Goal: Navigation & Orientation: Find specific page/section

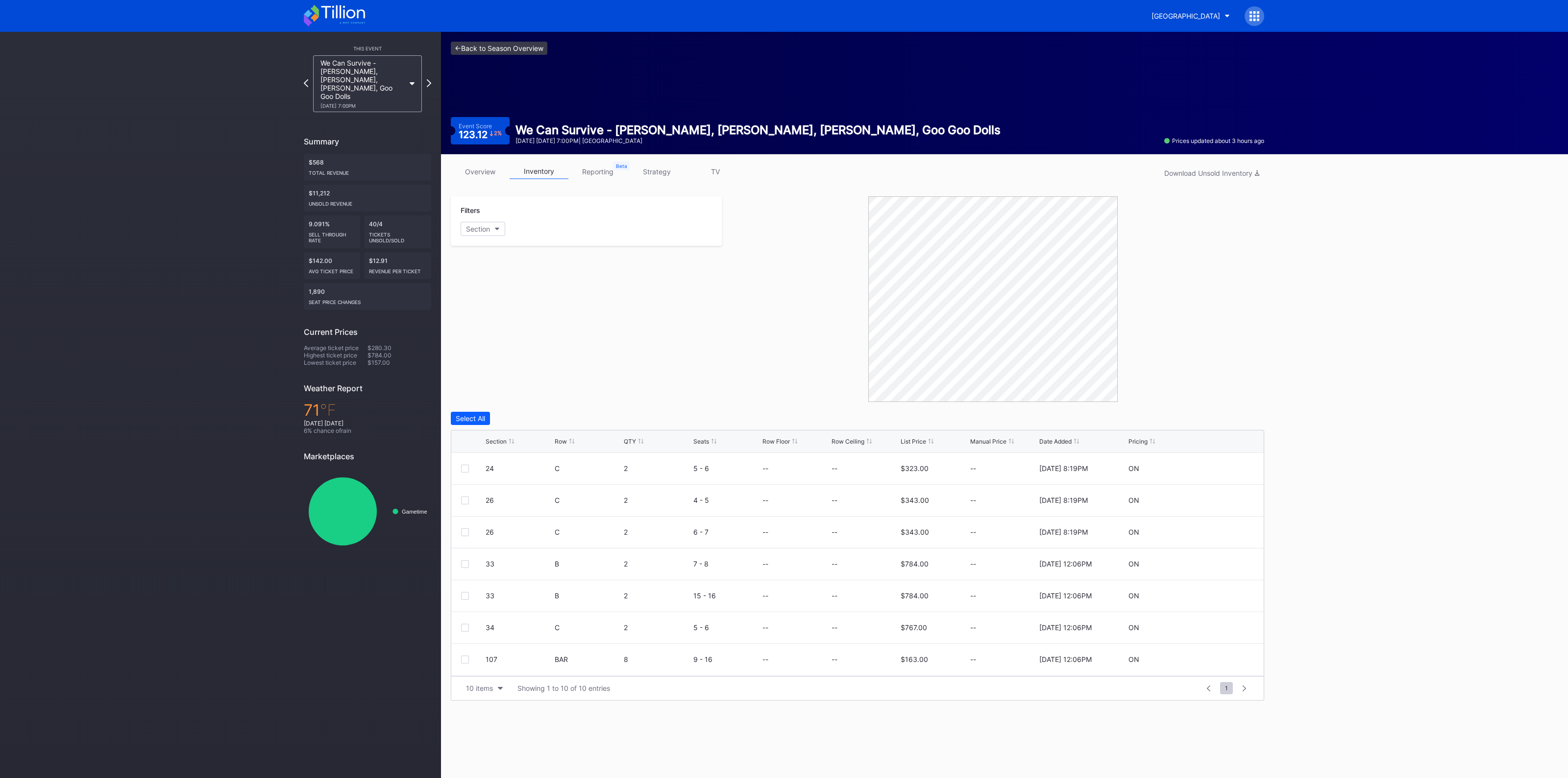
click at [502, 45] on link "<- Back to Season Overview" at bounding box center [499, 48] width 96 height 13
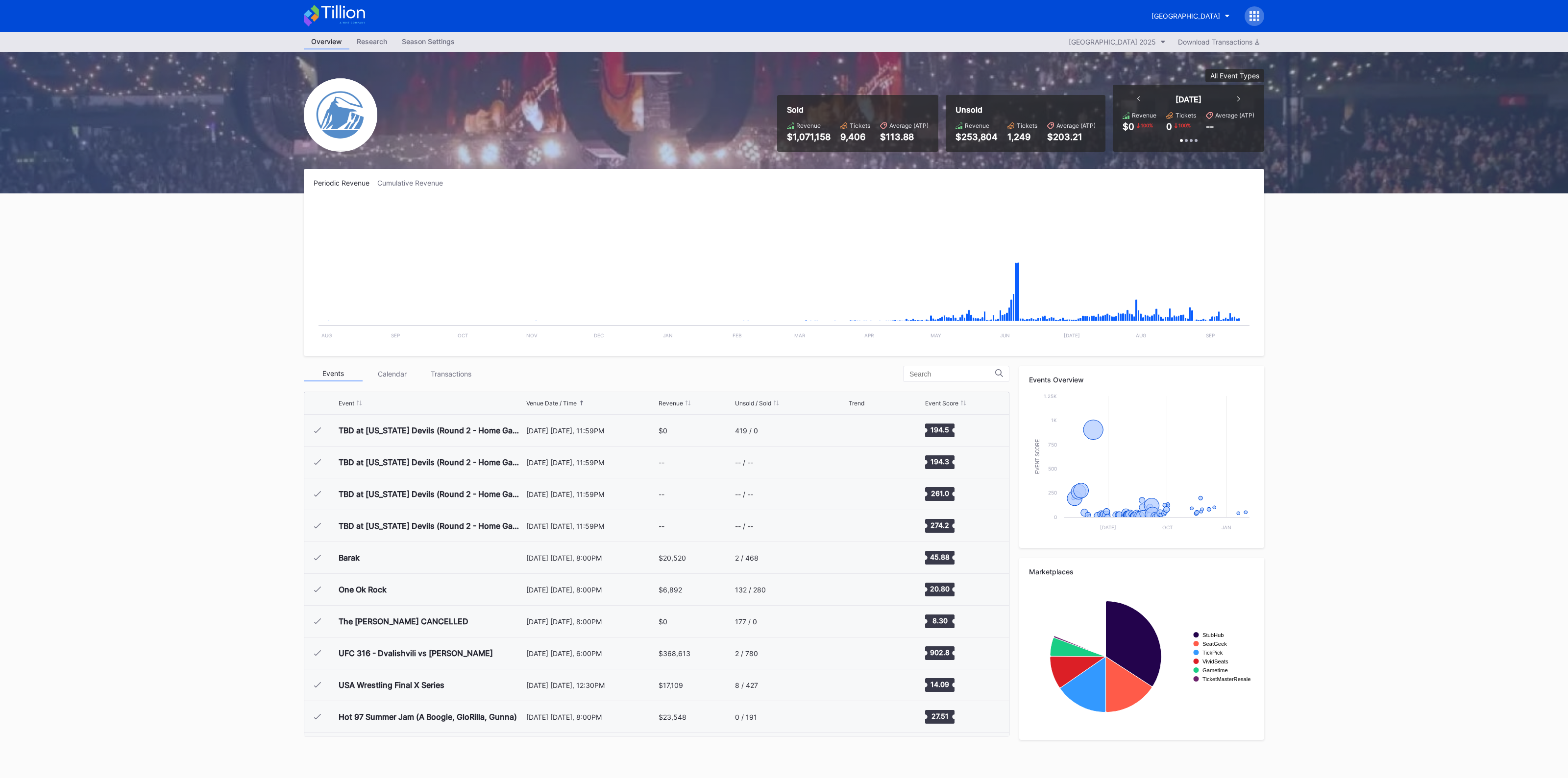
scroll to position [1369, 0]
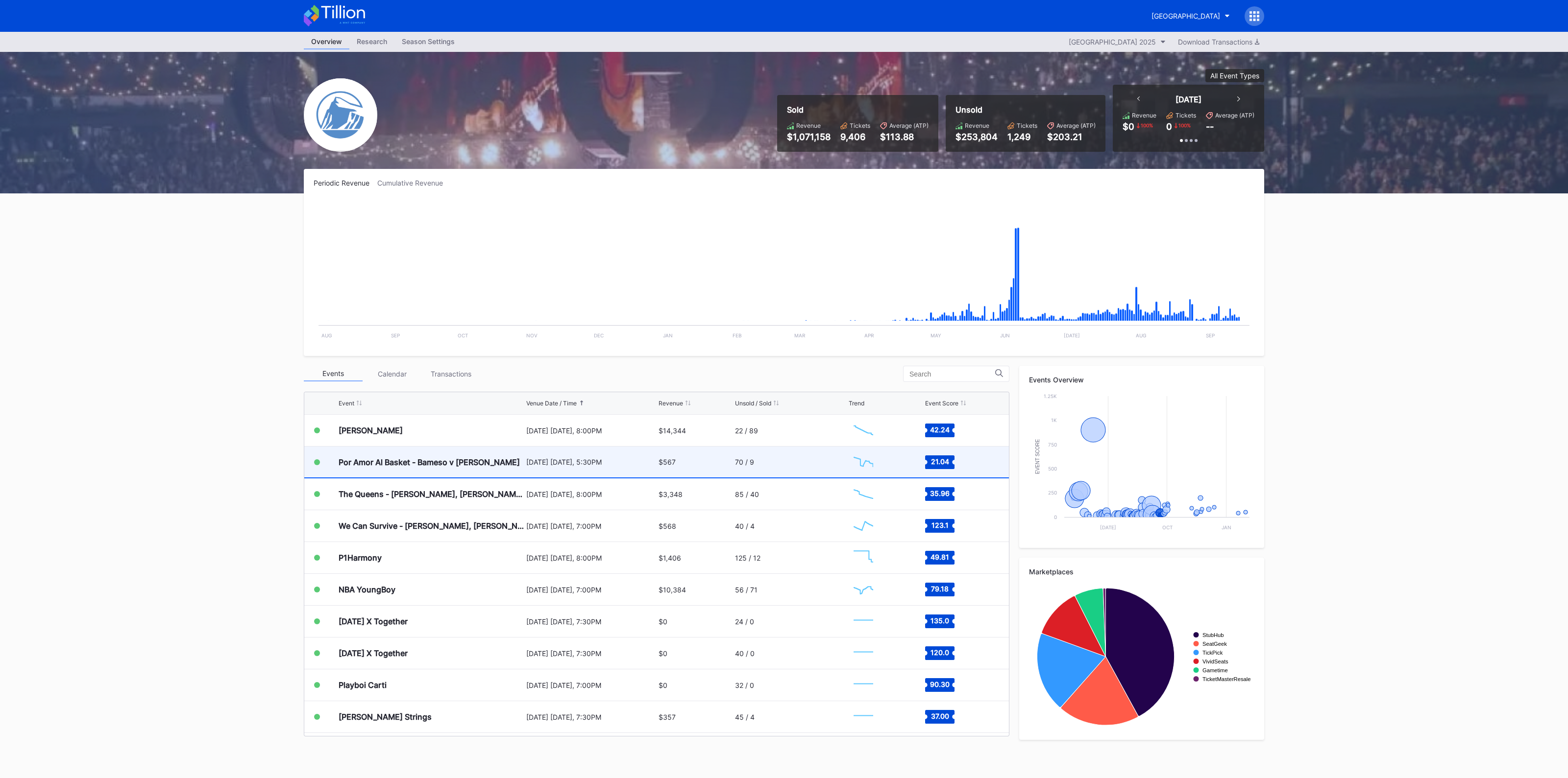
click at [735, 460] on div "70 / 9" at bounding box center [744, 461] width 19 height 8
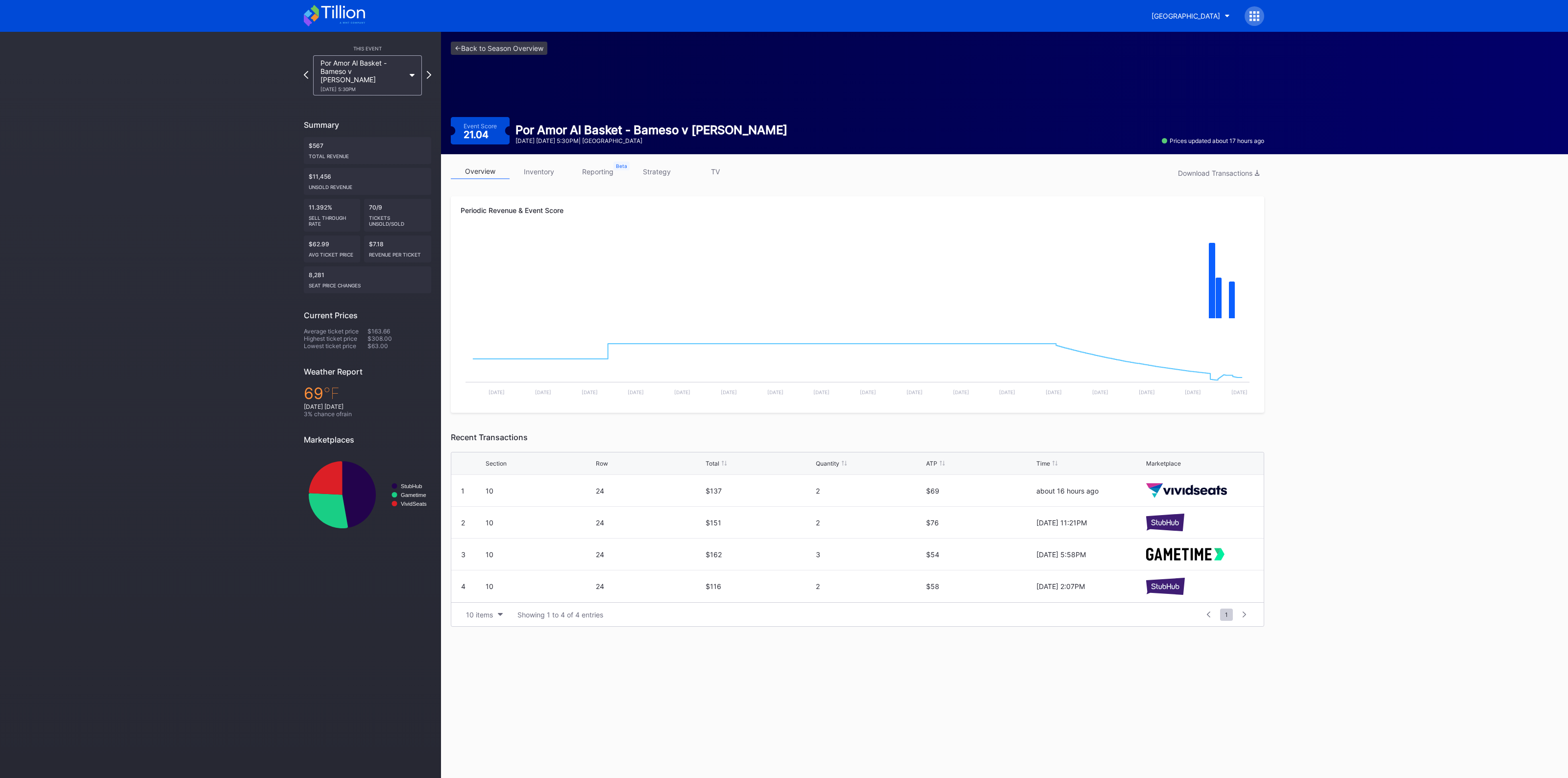
click at [527, 164] on link "inventory" at bounding box center [539, 171] width 59 height 15
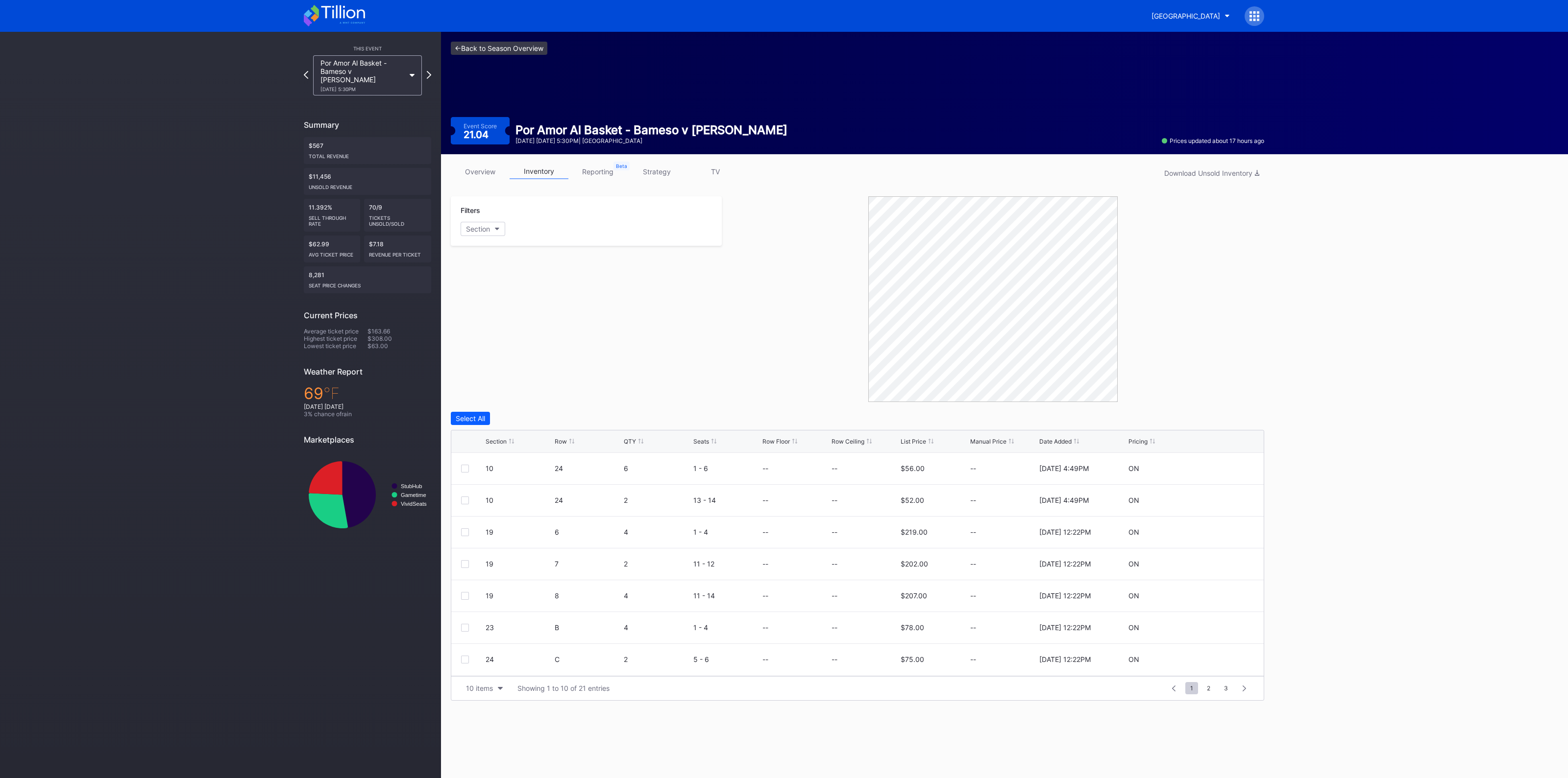
click at [514, 45] on link "<- Back to Season Overview" at bounding box center [499, 48] width 96 height 13
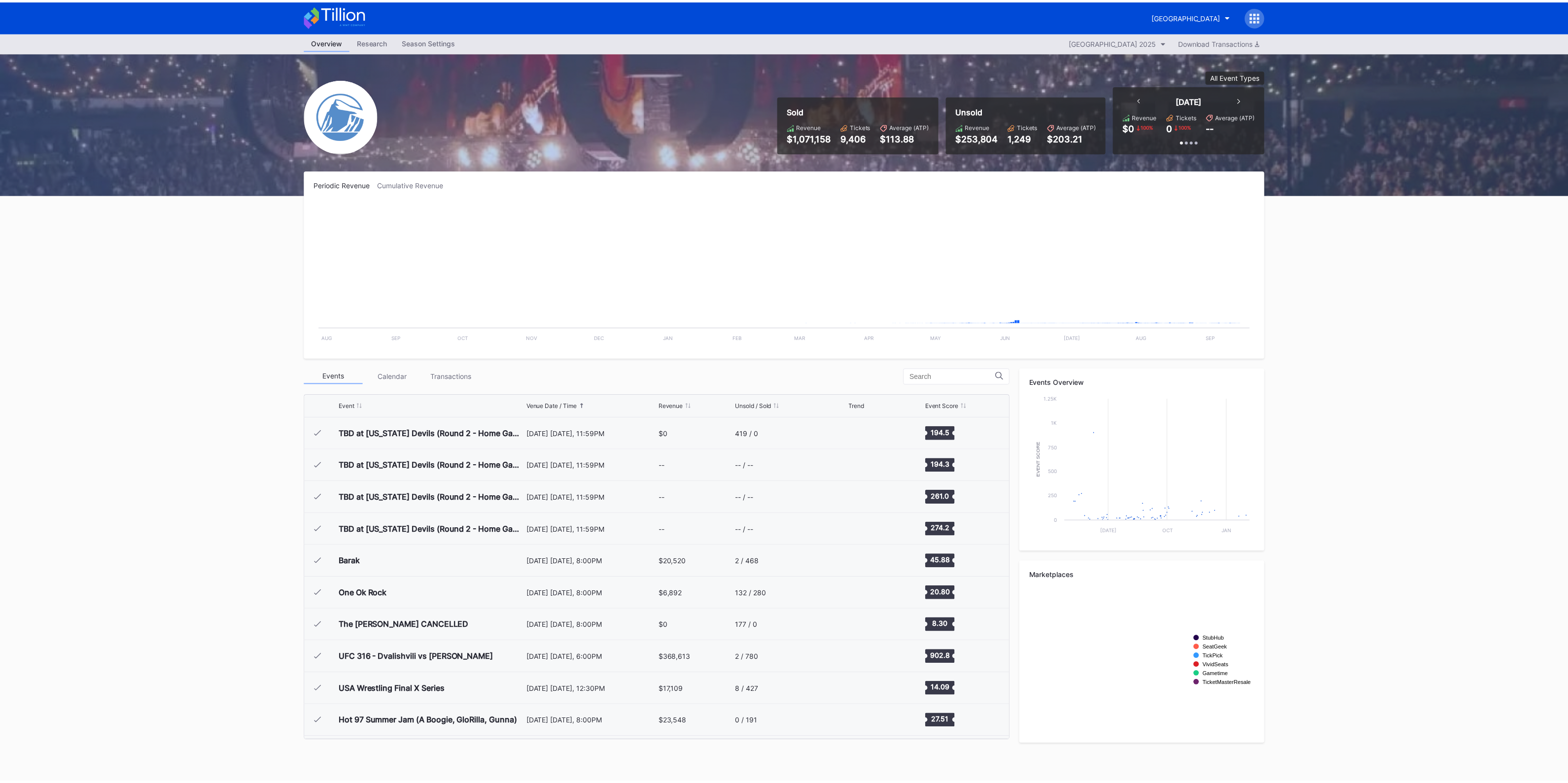
scroll to position [1378, 0]
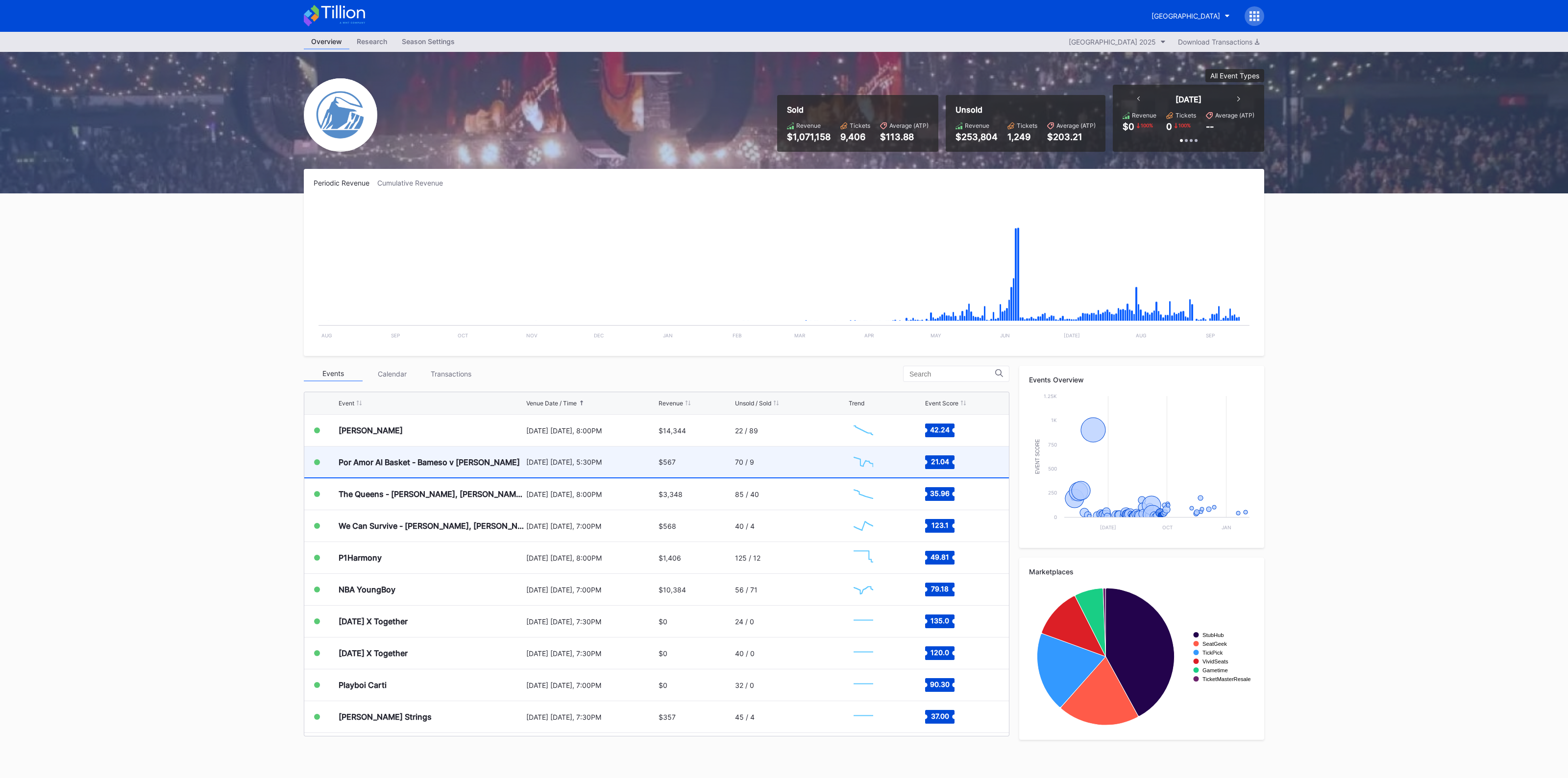
click at [531, 465] on div "[DATE] [DATE], 5:30PM" at bounding box center [591, 461] width 130 height 31
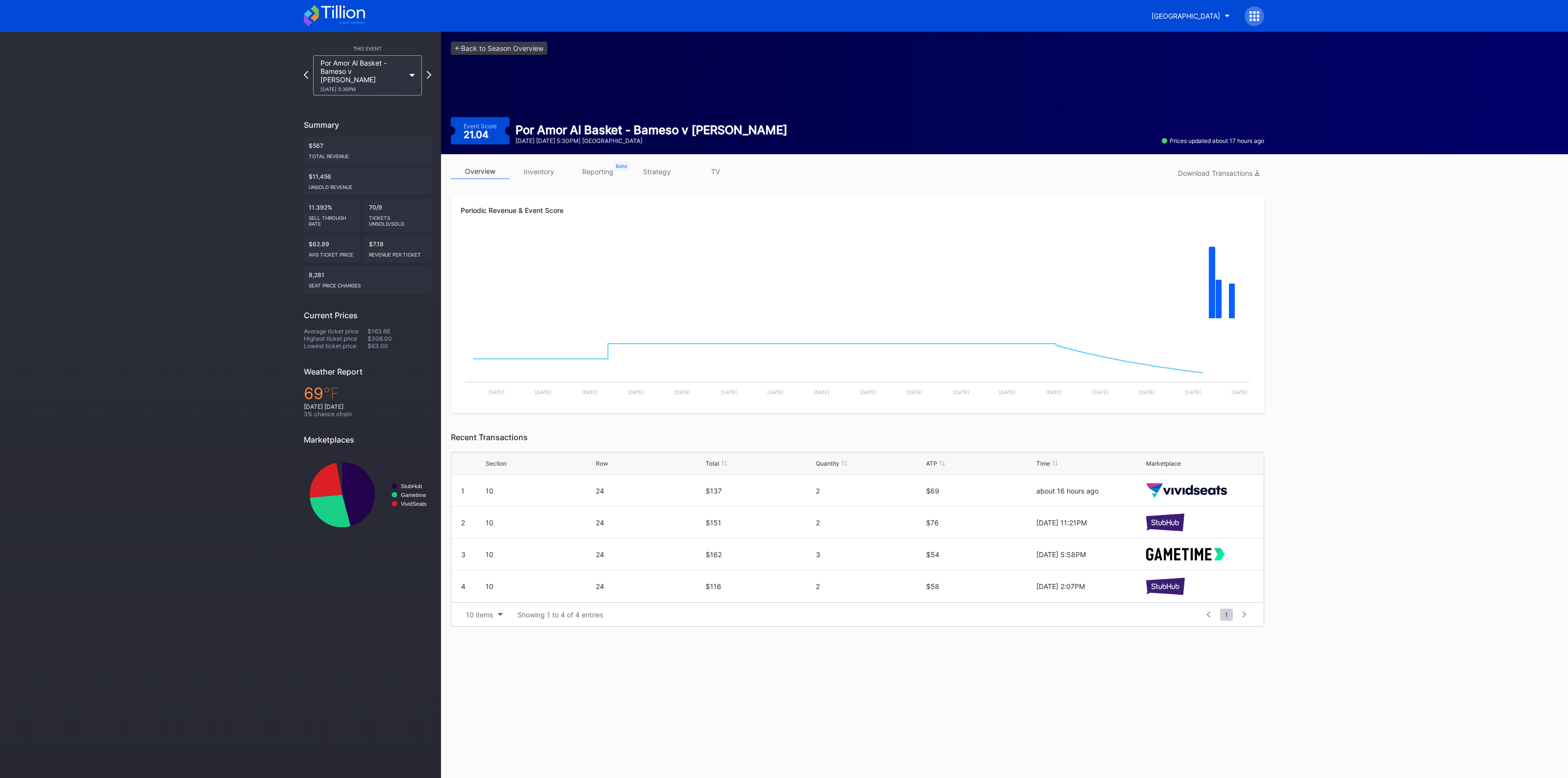
click at [650, 172] on link "strategy" at bounding box center [656, 171] width 59 height 15
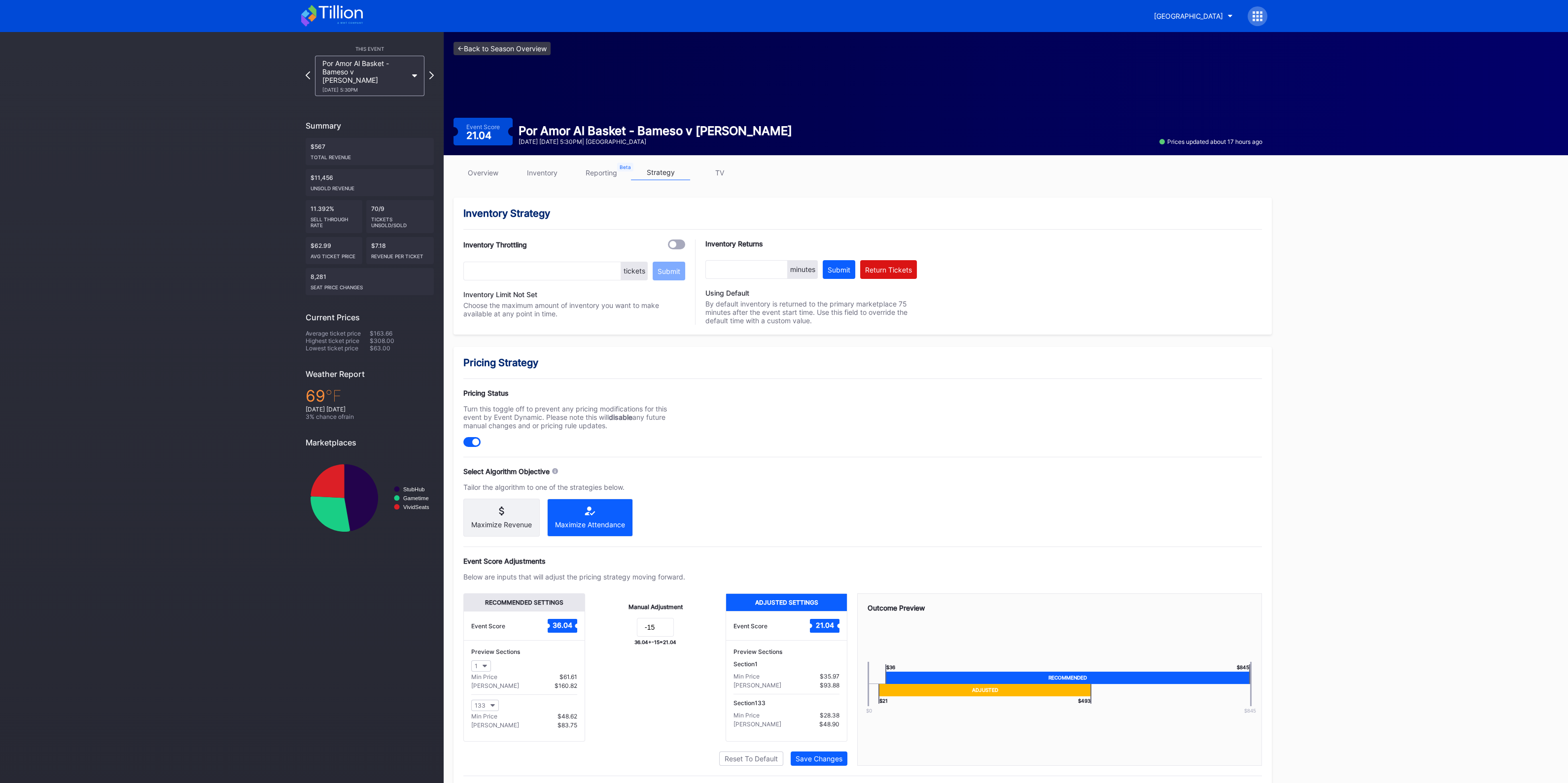
click at [491, 49] on link "<- Back to Season Overview" at bounding box center [502, 48] width 97 height 13
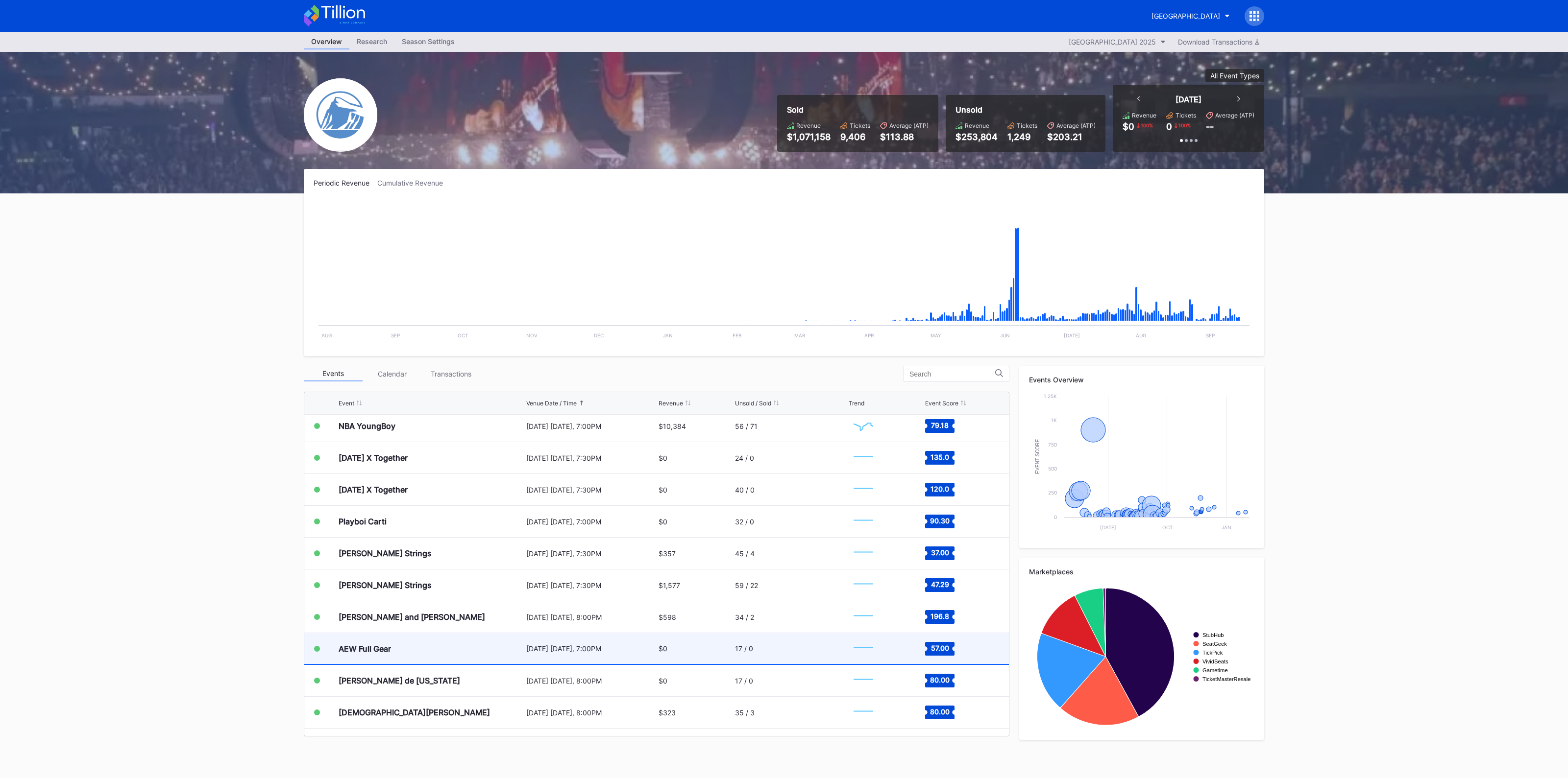
scroll to position [1471, 0]
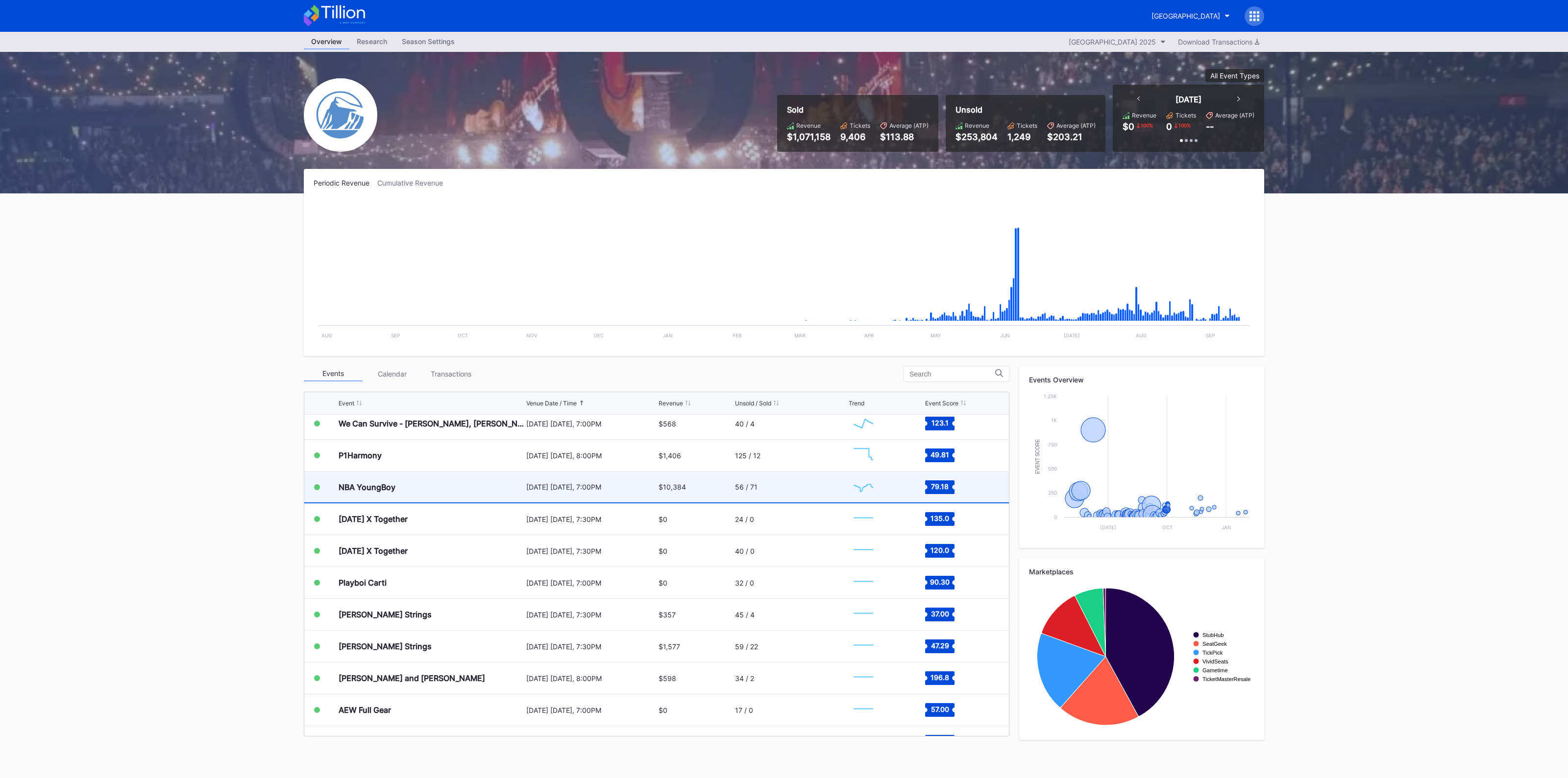
click at [758, 481] on div "56 / 71" at bounding box center [790, 487] width 111 height 31
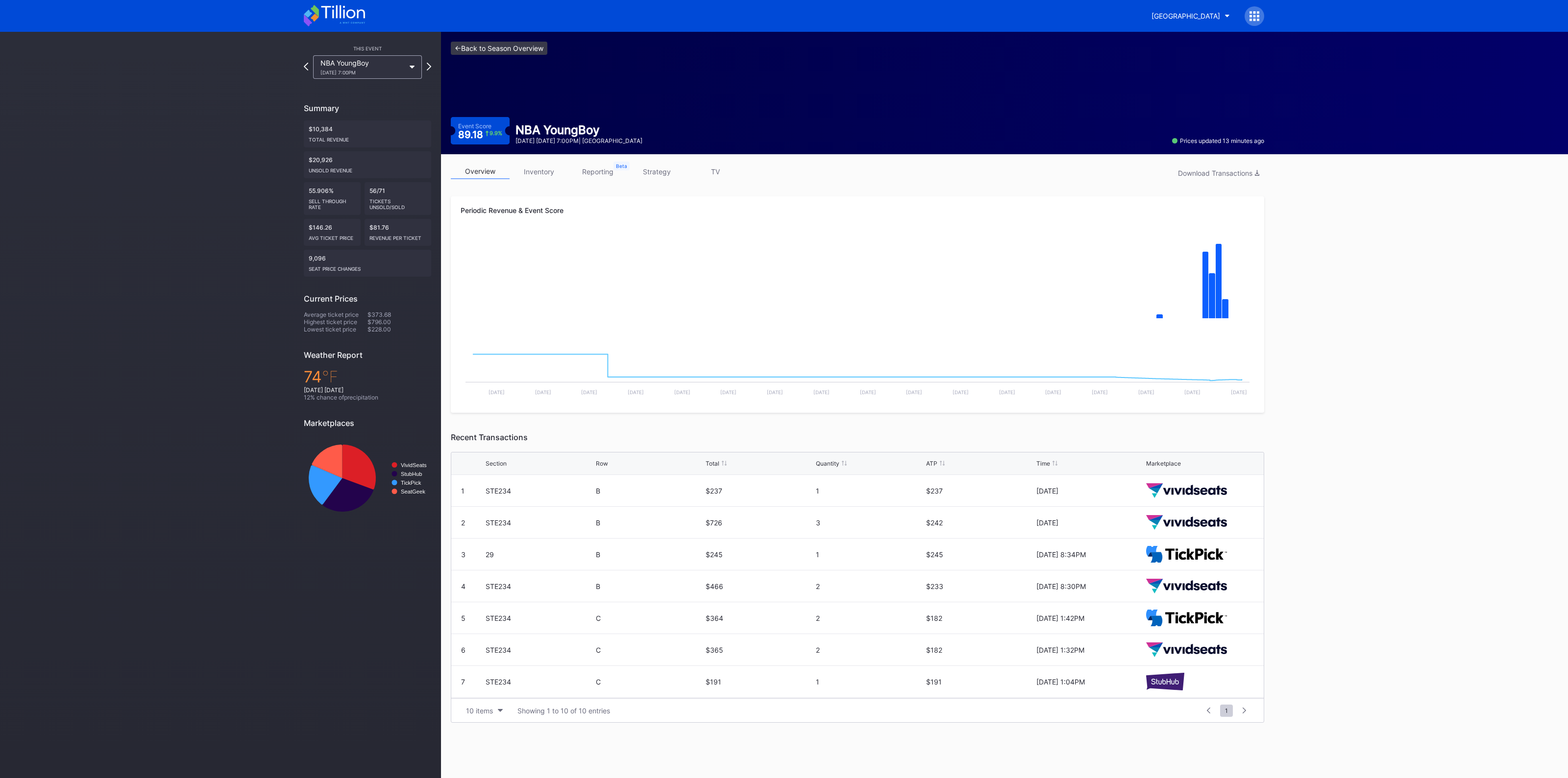
click at [499, 45] on link "<- Back to Season Overview" at bounding box center [499, 48] width 96 height 13
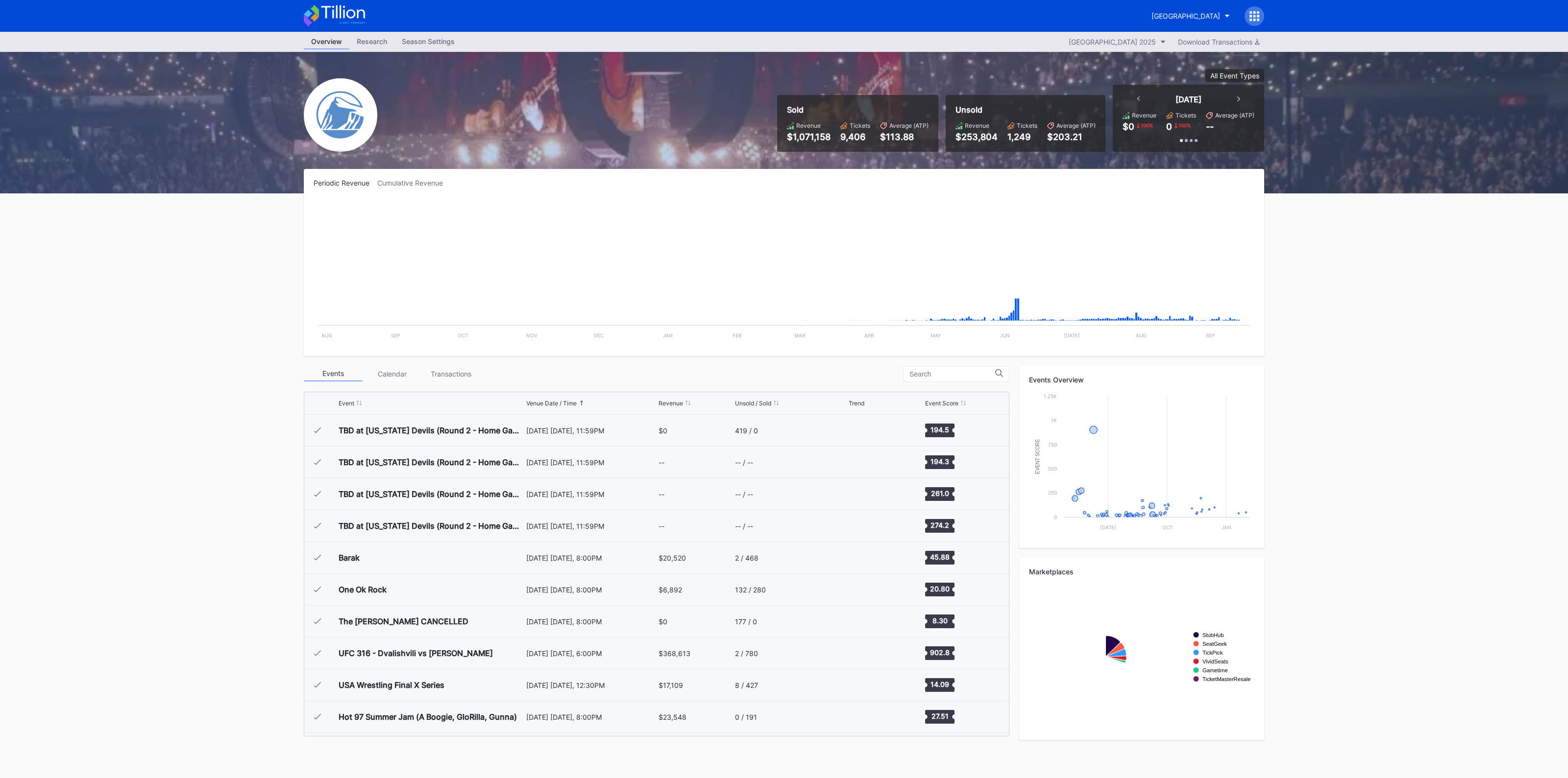
scroll to position [1369, 0]
